Goal: Task Accomplishment & Management: Complete application form

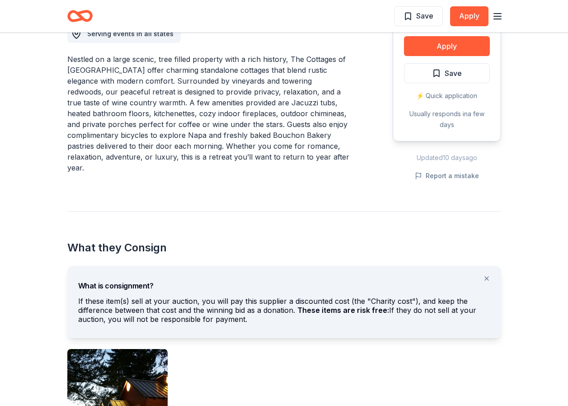
scroll to position [271, 0]
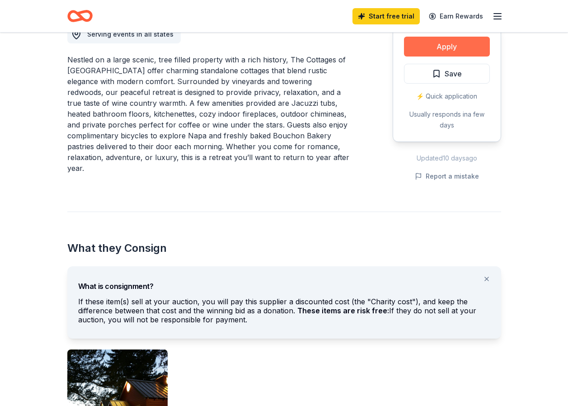
click at [453, 46] on button "Apply" at bounding box center [447, 47] width 86 height 20
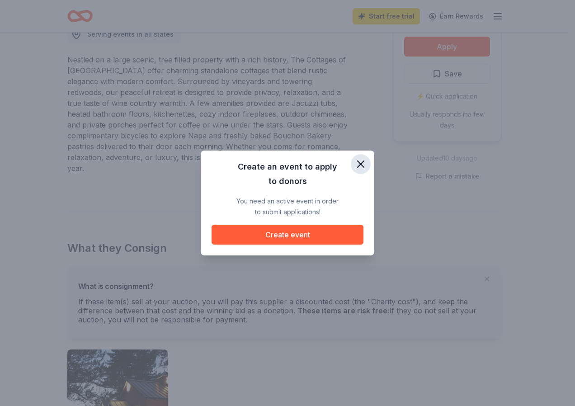
click at [362, 165] on icon "button" at bounding box center [360, 164] width 6 height 6
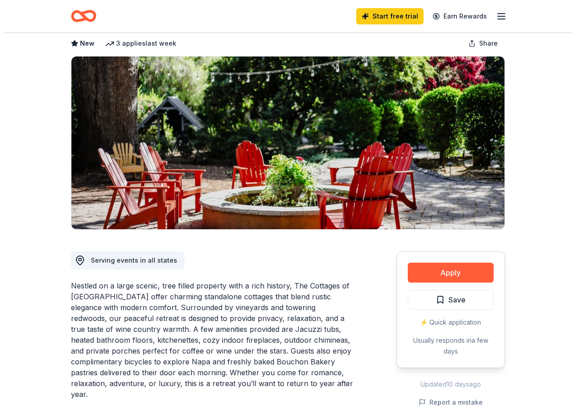
scroll to position [0, 0]
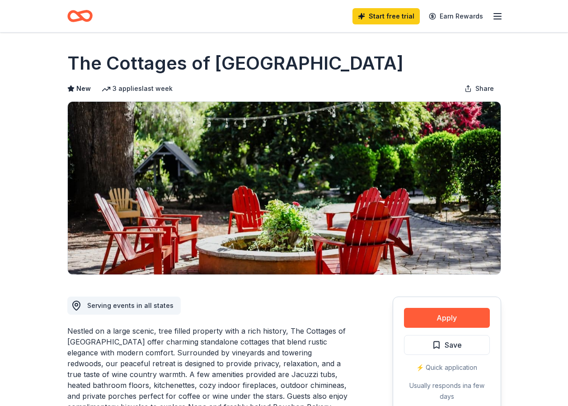
click at [497, 20] on icon "button" at bounding box center [497, 16] width 11 height 11
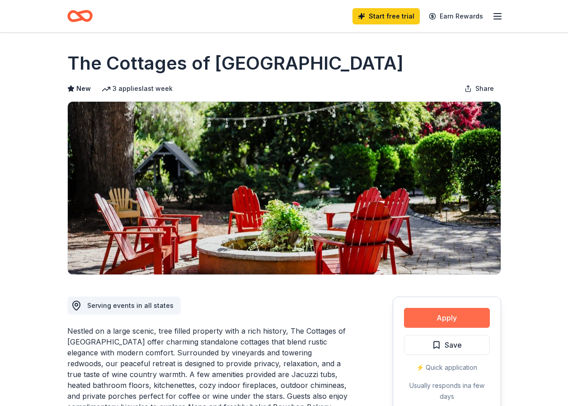
click at [454, 317] on button "Apply" at bounding box center [447, 318] width 86 height 20
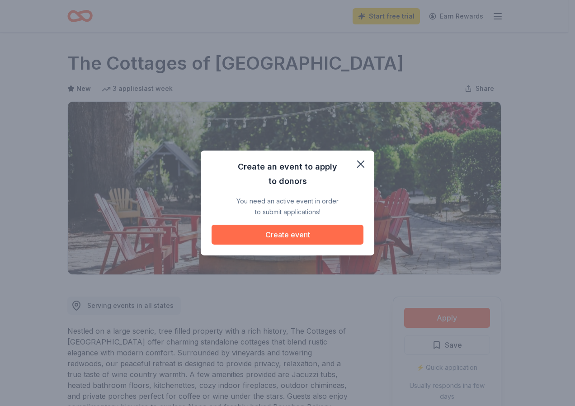
click at [300, 232] on button "Create event" at bounding box center [287, 235] width 152 height 20
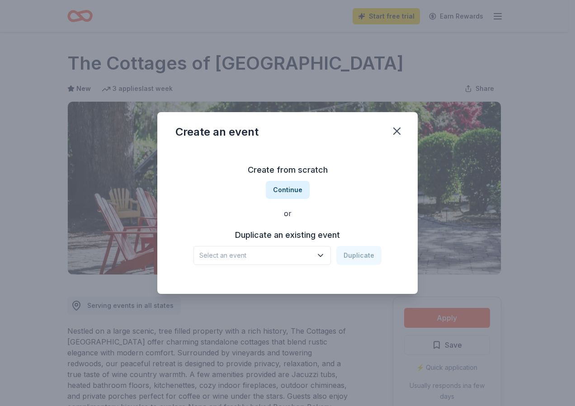
click at [290, 236] on h3 "Duplicate an existing event" at bounding box center [287, 235] width 188 height 14
click at [314, 255] on button "Select an event" at bounding box center [261, 255] width 137 height 19
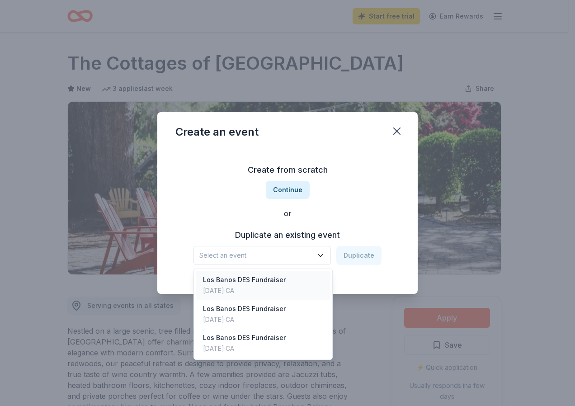
click at [253, 283] on div "Los Banos DES Fundraiser" at bounding box center [244, 279] width 83 height 11
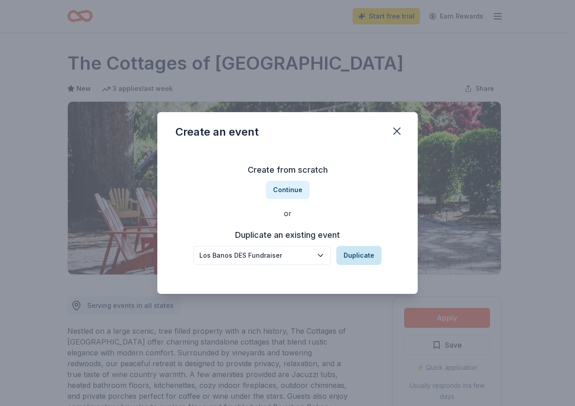
click at [360, 257] on button "Duplicate" at bounding box center [358, 255] width 45 height 19
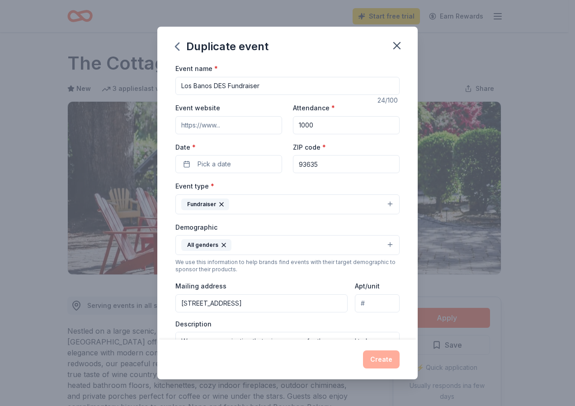
drag, startPoint x: 318, startPoint y: 126, endPoint x: 276, endPoint y: 126, distance: 42.0
click at [276, 126] on div "Event website Attendance * 1000 Date * Pick a date ZIP code * 93635" at bounding box center [287, 137] width 224 height 71
type input "2"
type input "3000"
click at [213, 128] on input "Event website" at bounding box center [228, 125] width 107 height 18
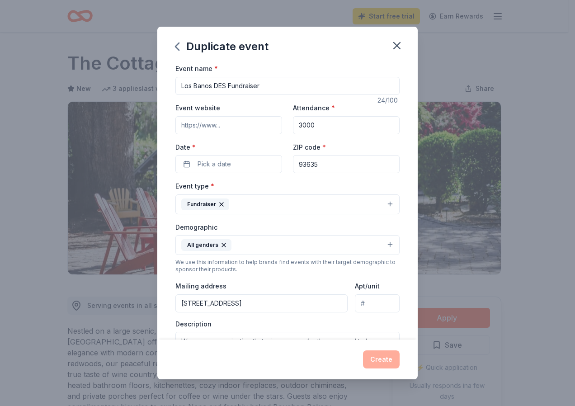
type input "[URL][DOMAIN_NAME]"
click at [223, 164] on span "Pick a date" at bounding box center [213, 164] width 33 height 11
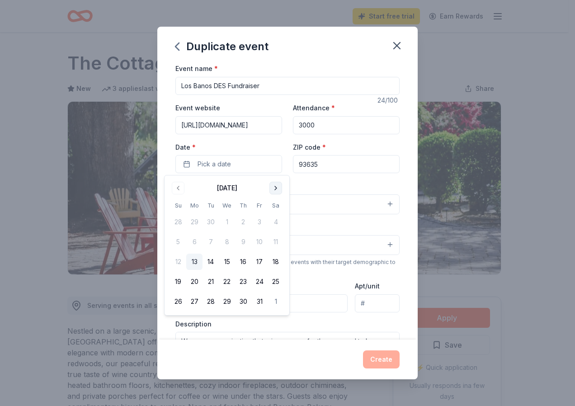
click at [273, 187] on button "Go to next month" at bounding box center [275, 188] width 13 height 13
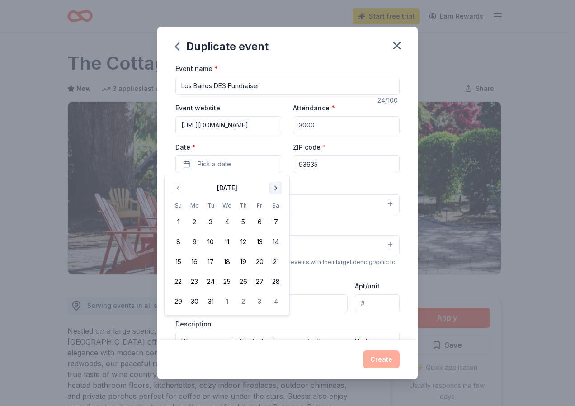
click at [273, 187] on button "Go to next month" at bounding box center [275, 188] width 13 height 13
click at [273, 302] on button "30" at bounding box center [275, 301] width 16 height 16
click at [181, 323] on button "31" at bounding box center [178, 321] width 16 height 16
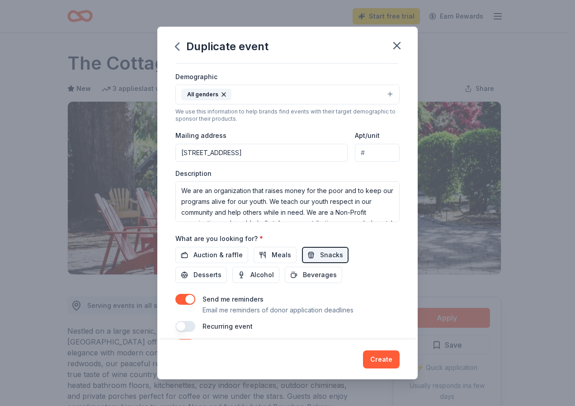
scroll to position [151, 0]
click at [206, 253] on span "Auction & raffle" at bounding box center [217, 253] width 49 height 11
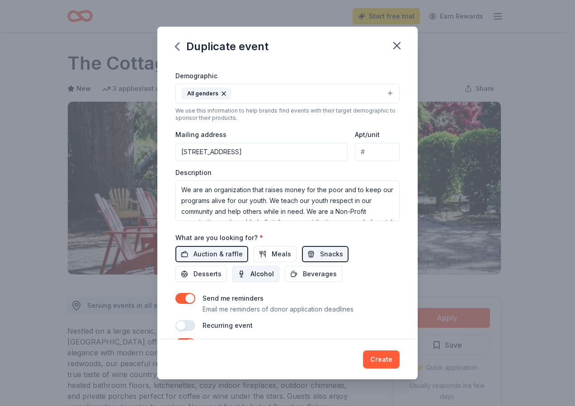
click at [257, 274] on span "Alcohol" at bounding box center [261, 273] width 23 height 11
click at [323, 273] on span "Beverages" at bounding box center [320, 273] width 34 height 11
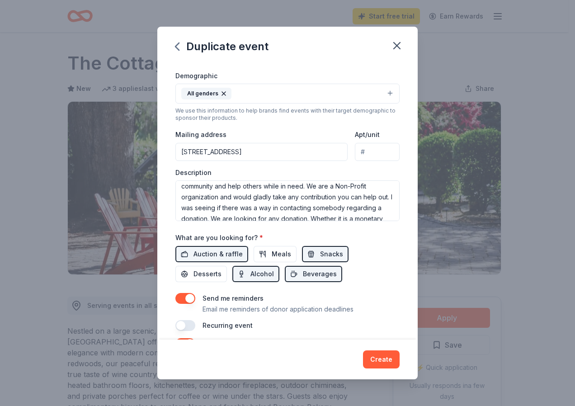
scroll to position [54, 0]
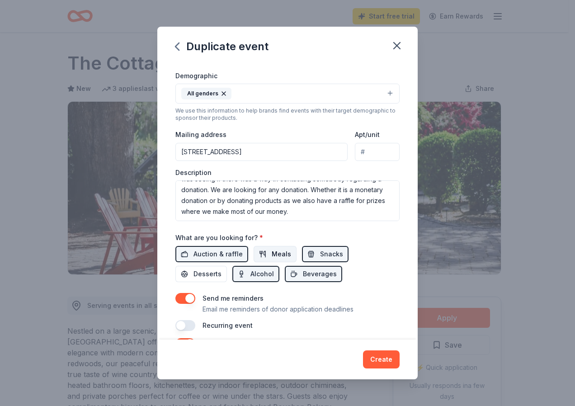
click at [274, 253] on span "Meals" at bounding box center [280, 253] width 19 height 11
click at [194, 275] on span "Desserts" at bounding box center [207, 273] width 28 height 11
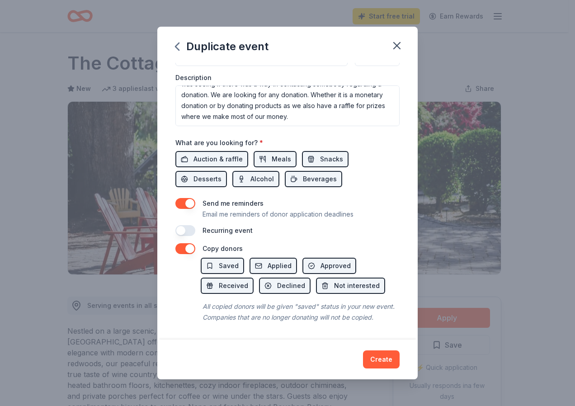
scroll to position [257, 0]
click at [384, 358] on button "Create" at bounding box center [381, 359] width 37 height 18
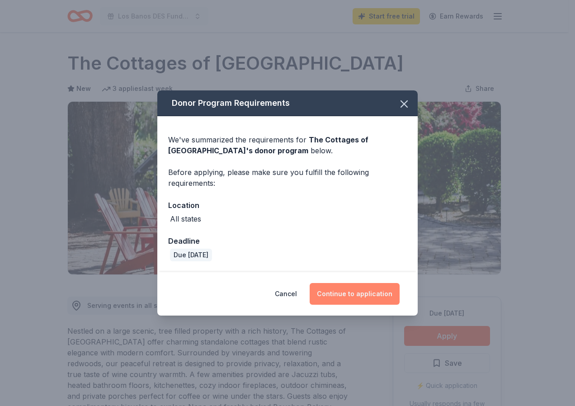
click at [347, 290] on button "Continue to application" at bounding box center [354, 294] width 90 height 22
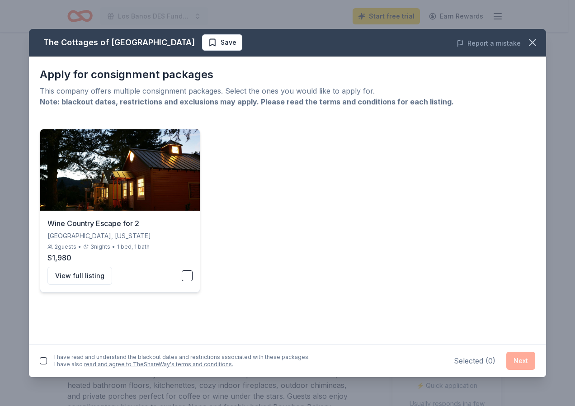
click at [187, 276] on button "button" at bounding box center [187, 275] width 11 height 11
click at [519, 358] on button "Next" at bounding box center [520, 360] width 29 height 18
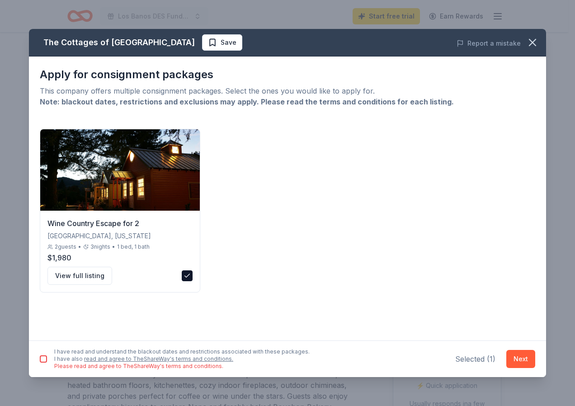
click at [43, 359] on button "button" at bounding box center [43, 358] width 7 height 7
click at [526, 361] on button "Next" at bounding box center [520, 359] width 29 height 18
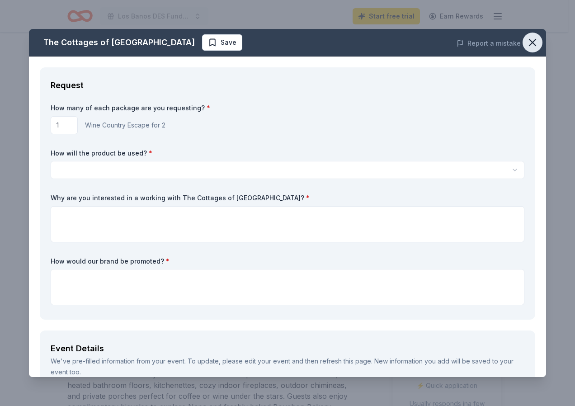
click at [529, 41] on icon "button" at bounding box center [532, 42] width 6 height 6
